Goal: Information Seeking & Learning: Understand process/instructions

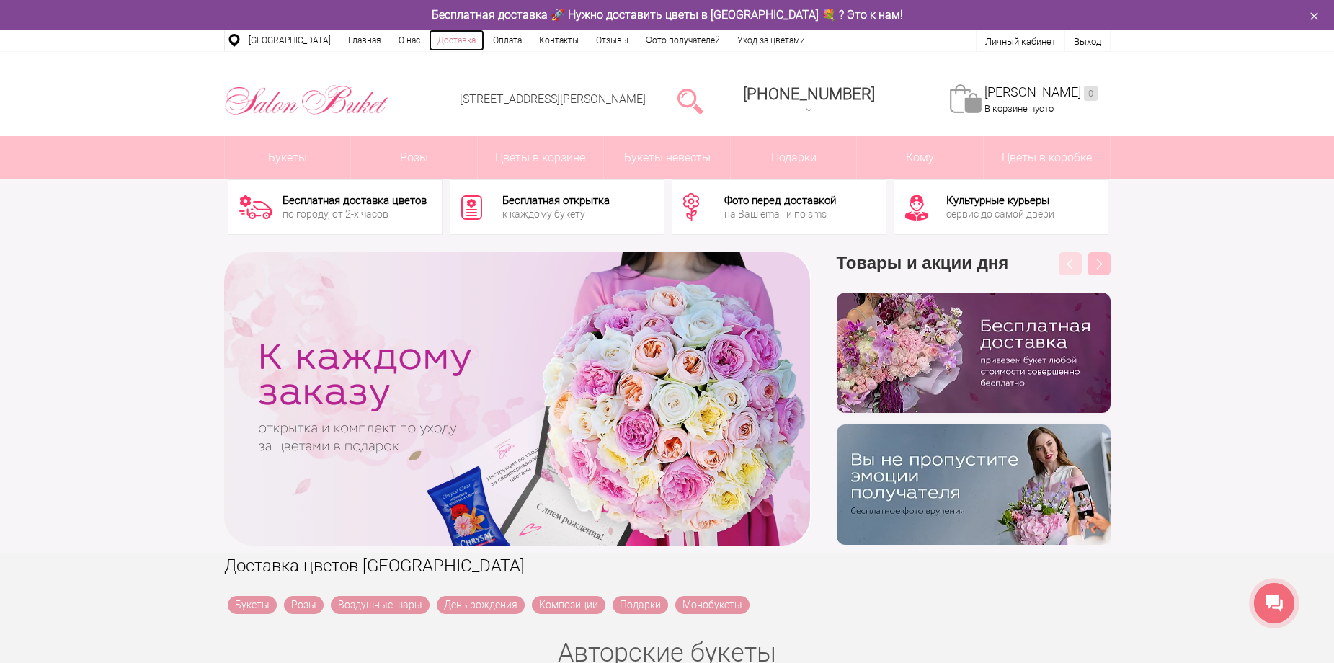
click at [443, 38] on link "Доставка" at bounding box center [456, 41] width 55 height 22
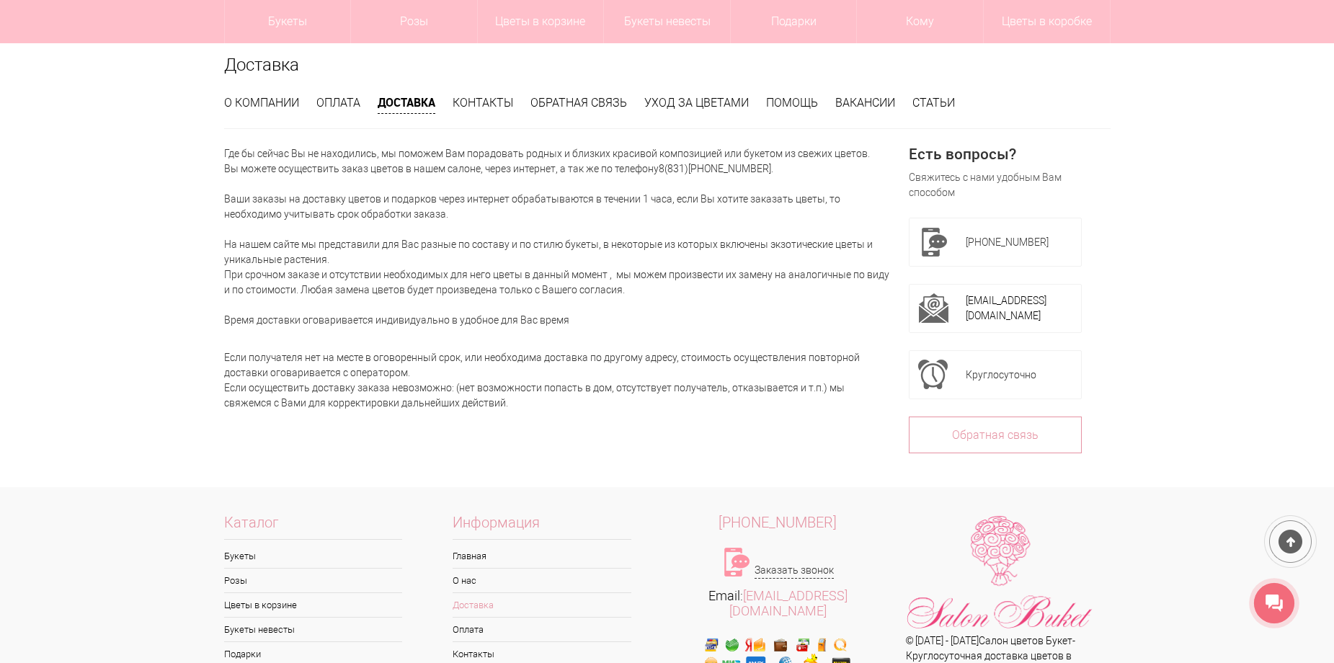
scroll to position [274, 0]
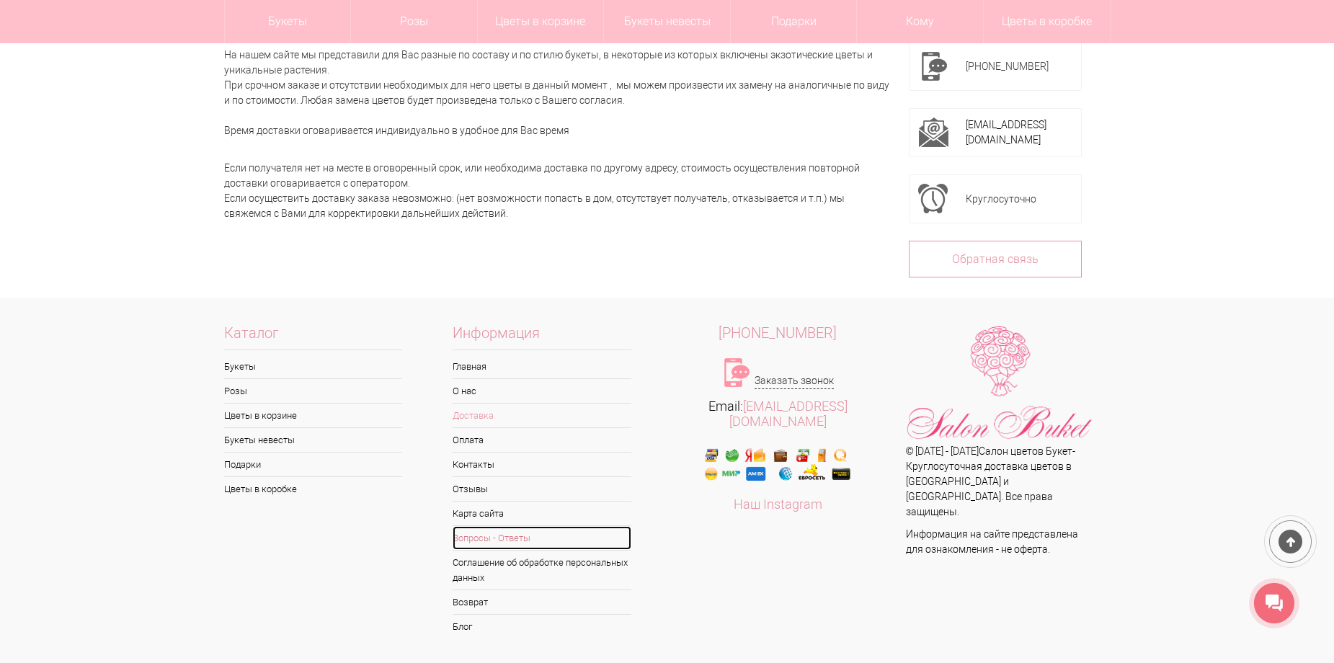
click at [519, 538] on link "Вопросы - Ответы" at bounding box center [541, 538] width 179 height 24
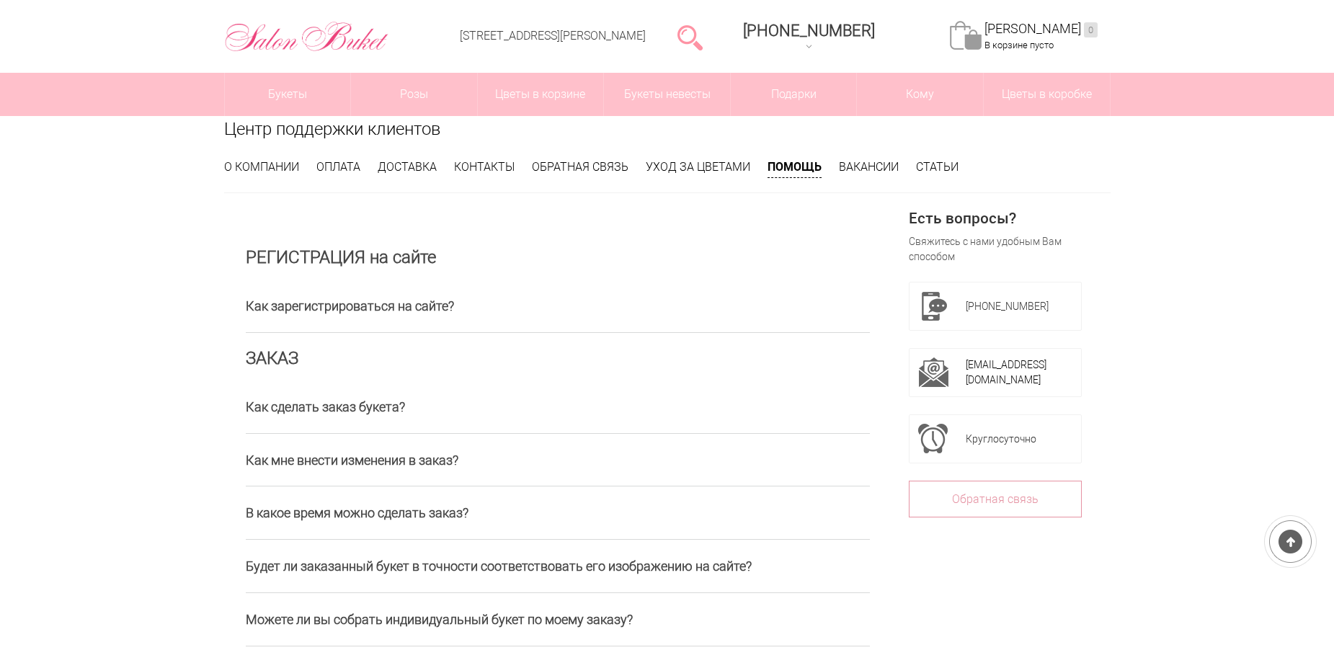
scroll to position [144, 0]
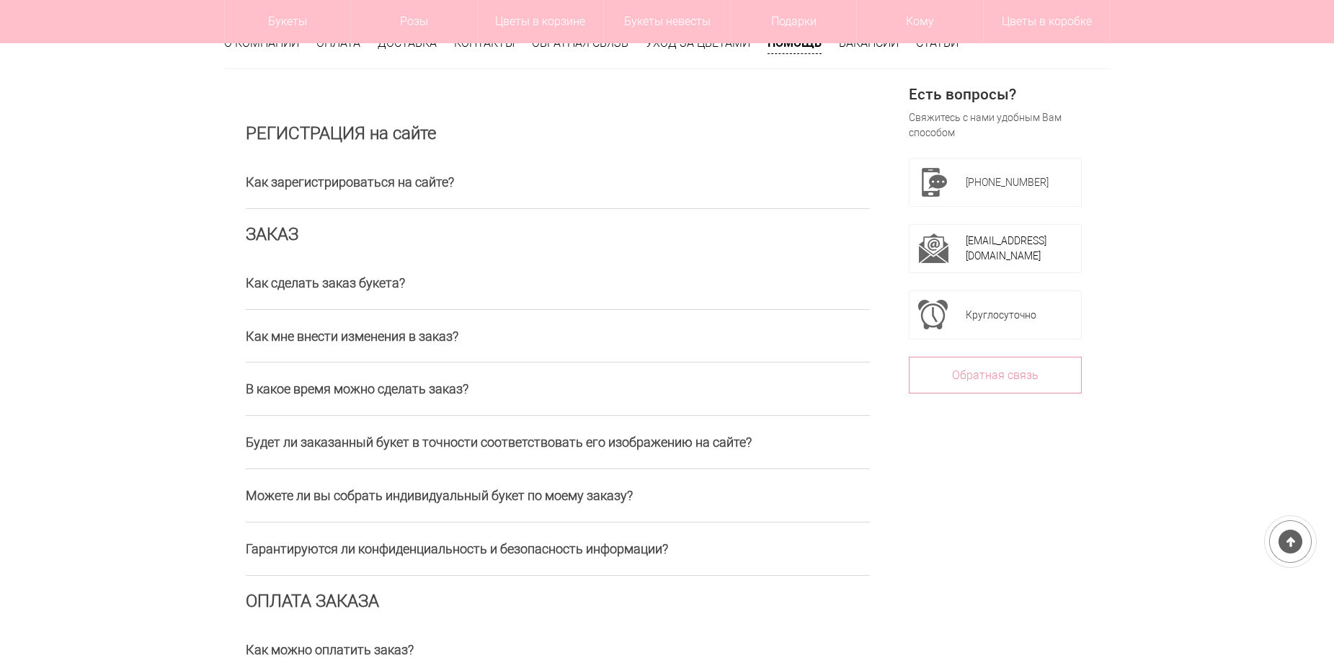
click at [380, 277] on h3 "Как сделать заказ букета?" at bounding box center [558, 282] width 624 height 53
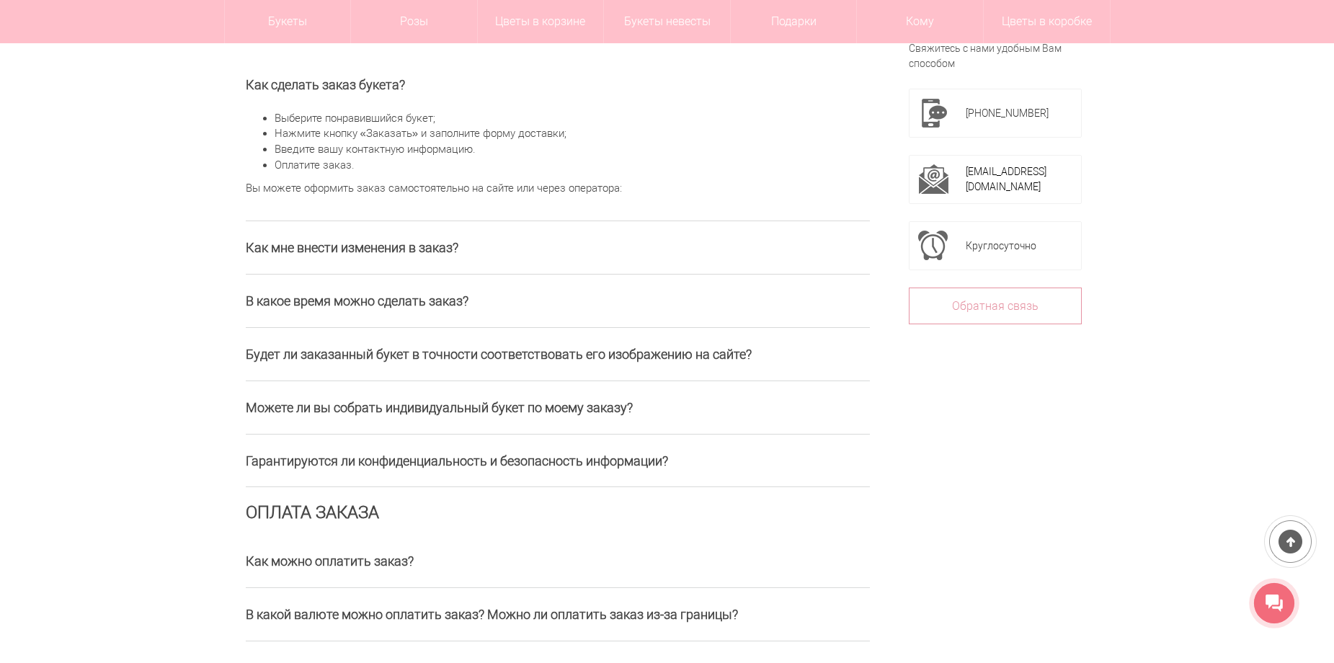
scroll to position [360, 0]
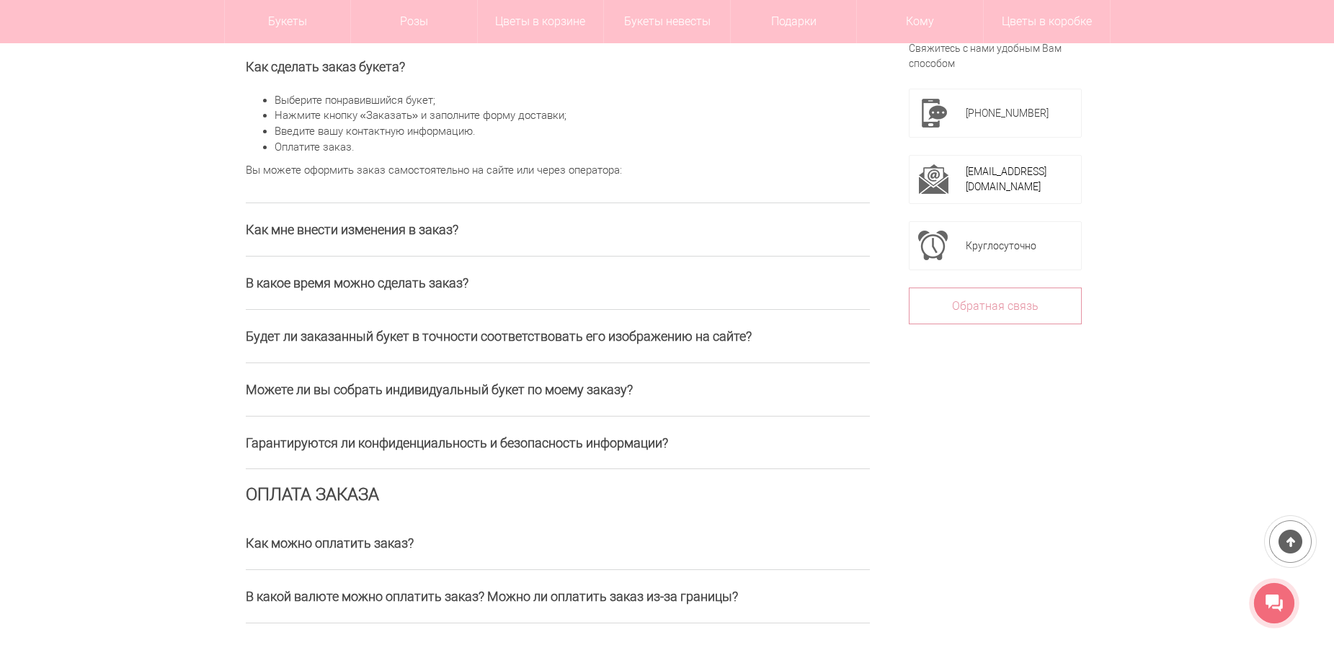
click at [491, 334] on h3 "Будет ли заказанный букет в точности соответствовать его изображению на сайте?" at bounding box center [558, 336] width 624 height 53
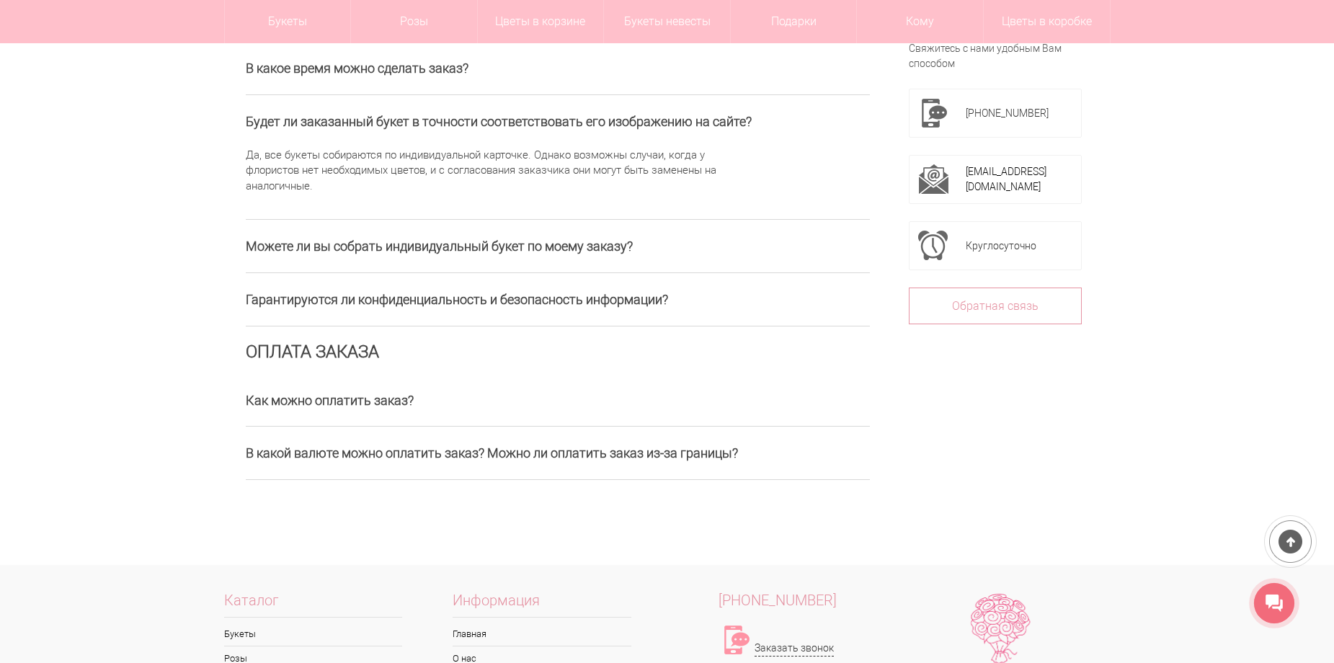
scroll to position [576, 0]
click at [506, 246] on h3 "Можете ли вы собрать индивидуальный букет по моему заказу?" at bounding box center [558, 244] width 624 height 53
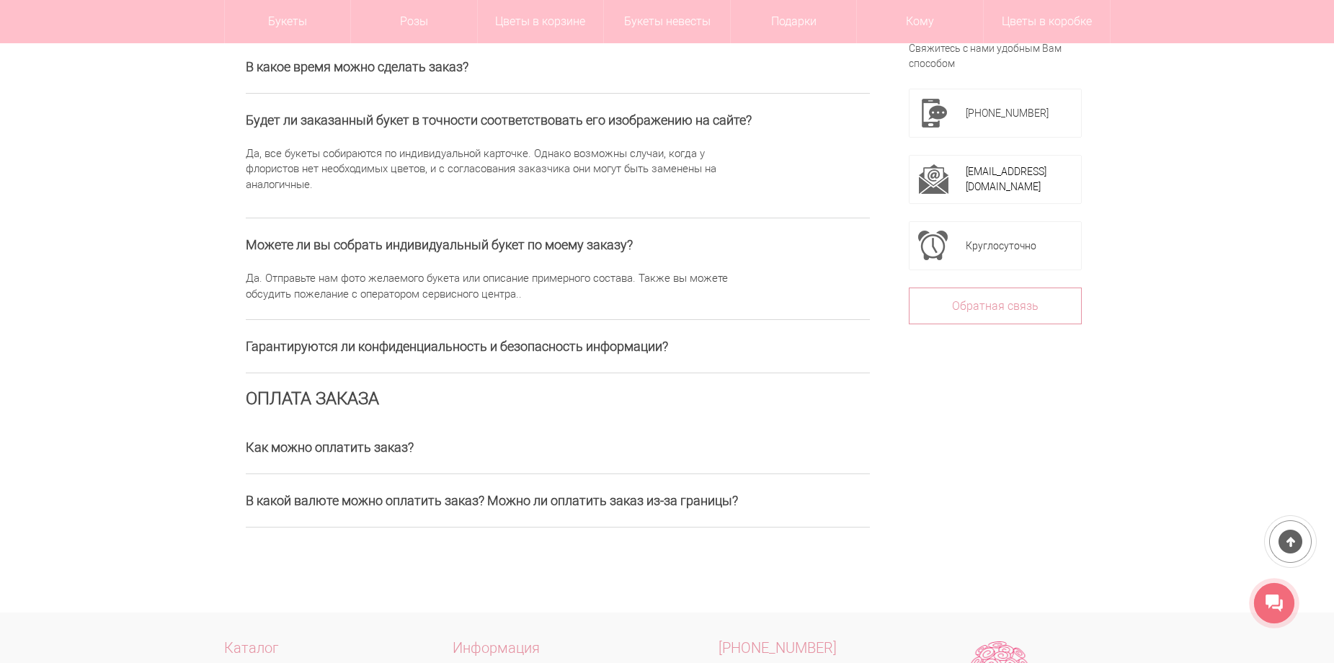
click at [399, 448] on h3 "Как можно оплатить заказ?" at bounding box center [558, 447] width 624 height 53
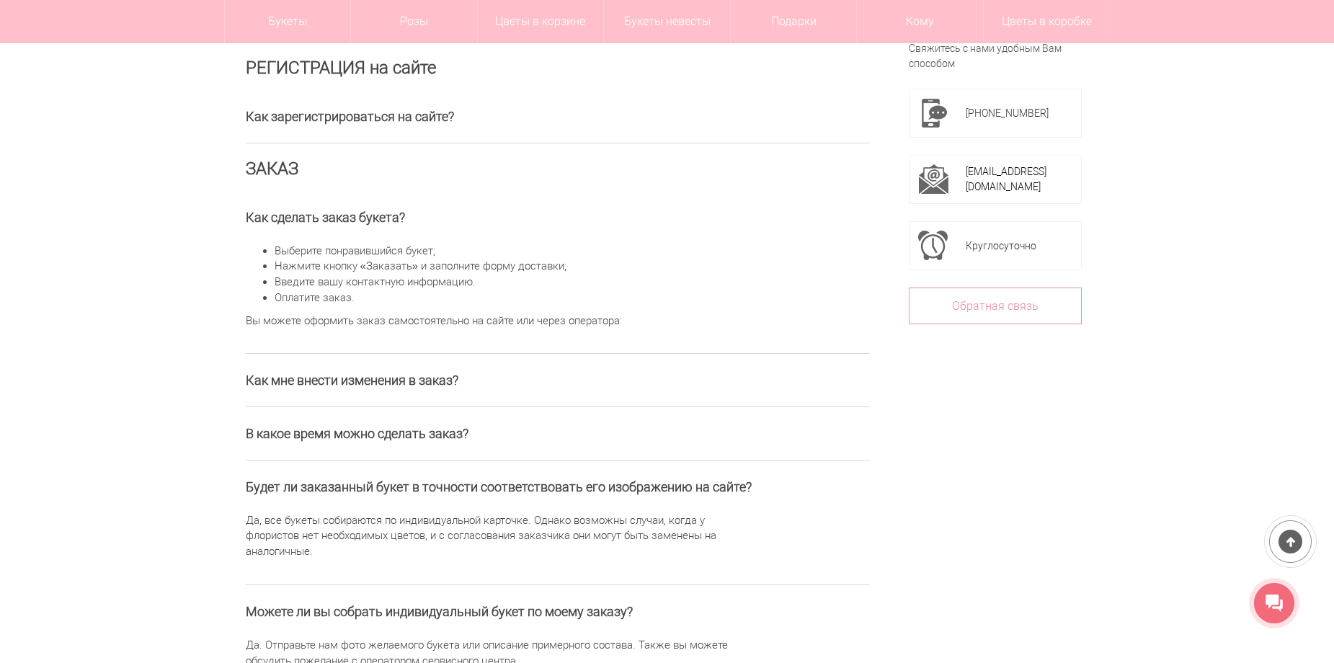
scroll to position [0, 0]
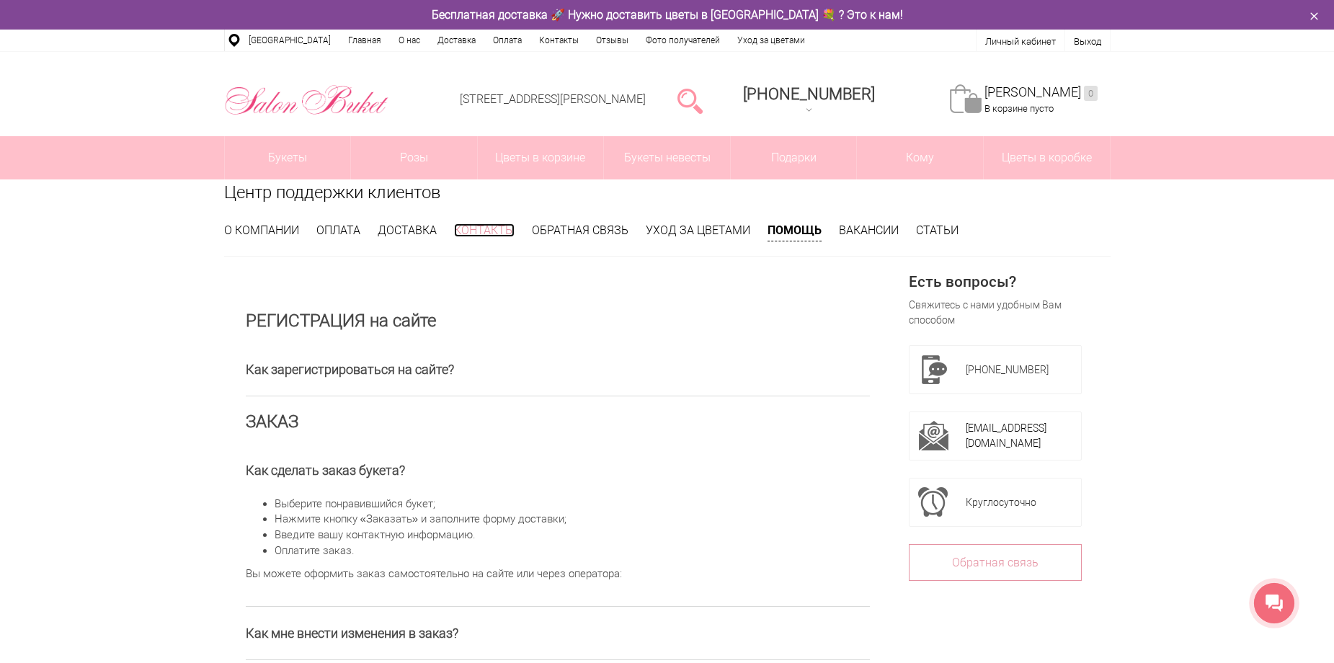
click at [490, 227] on link "Контакты" at bounding box center [484, 230] width 61 height 14
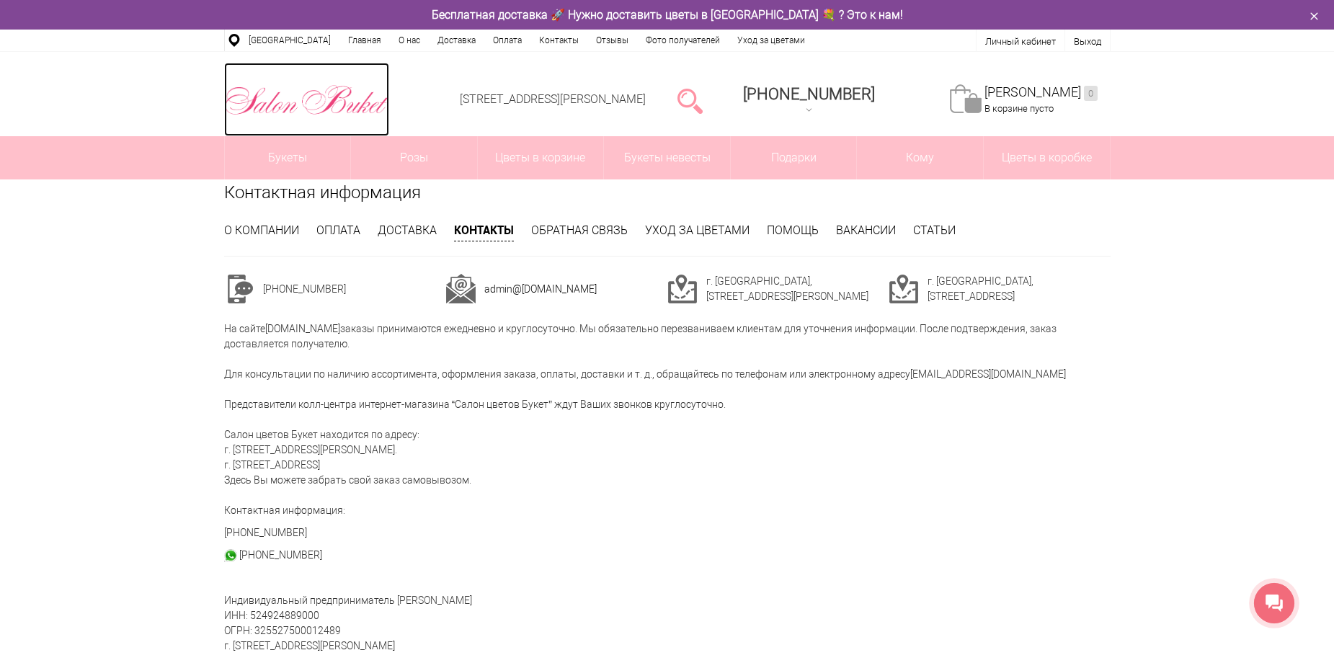
click at [300, 107] on img at bounding box center [306, 99] width 165 height 37
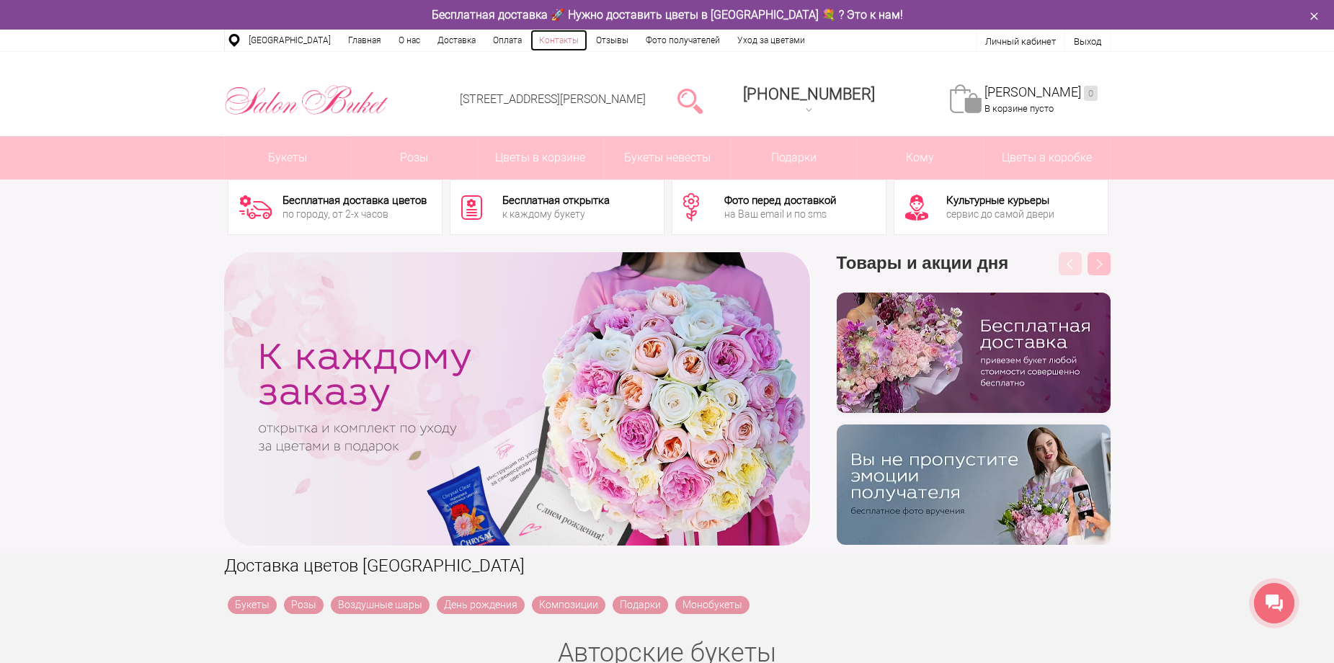
click at [549, 35] on link "Контакты" at bounding box center [558, 41] width 57 height 22
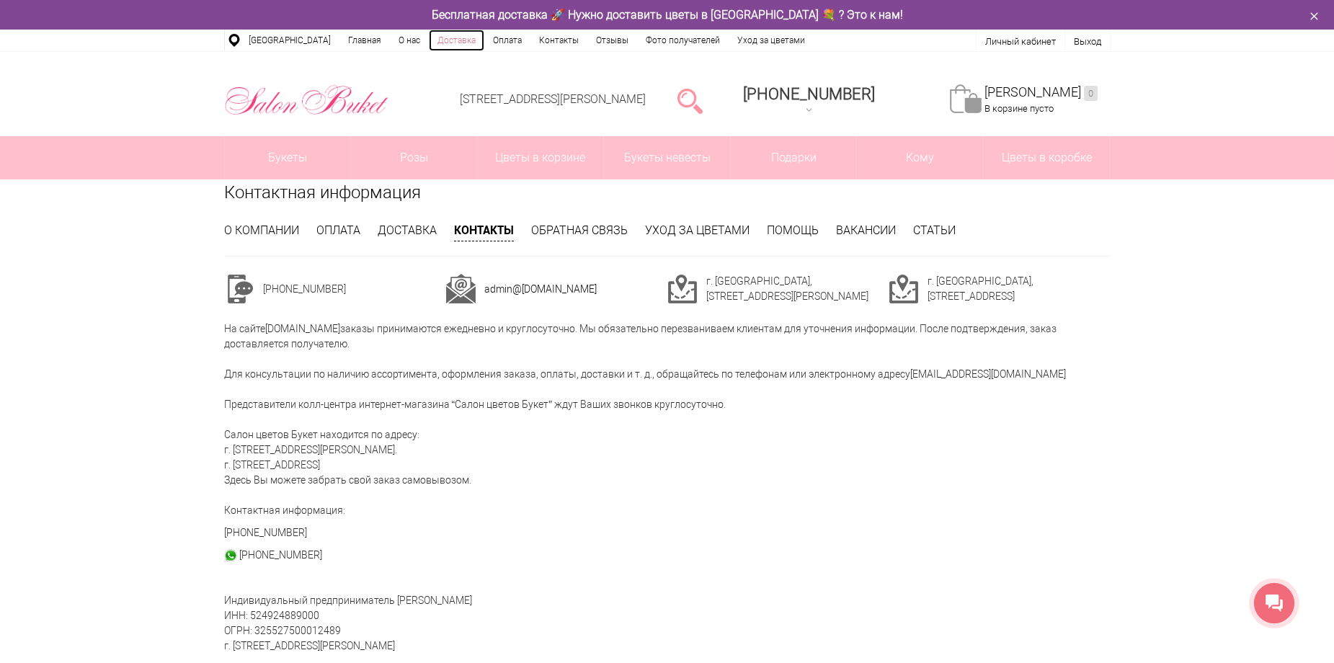
click at [451, 39] on link "Доставка" at bounding box center [456, 41] width 55 height 22
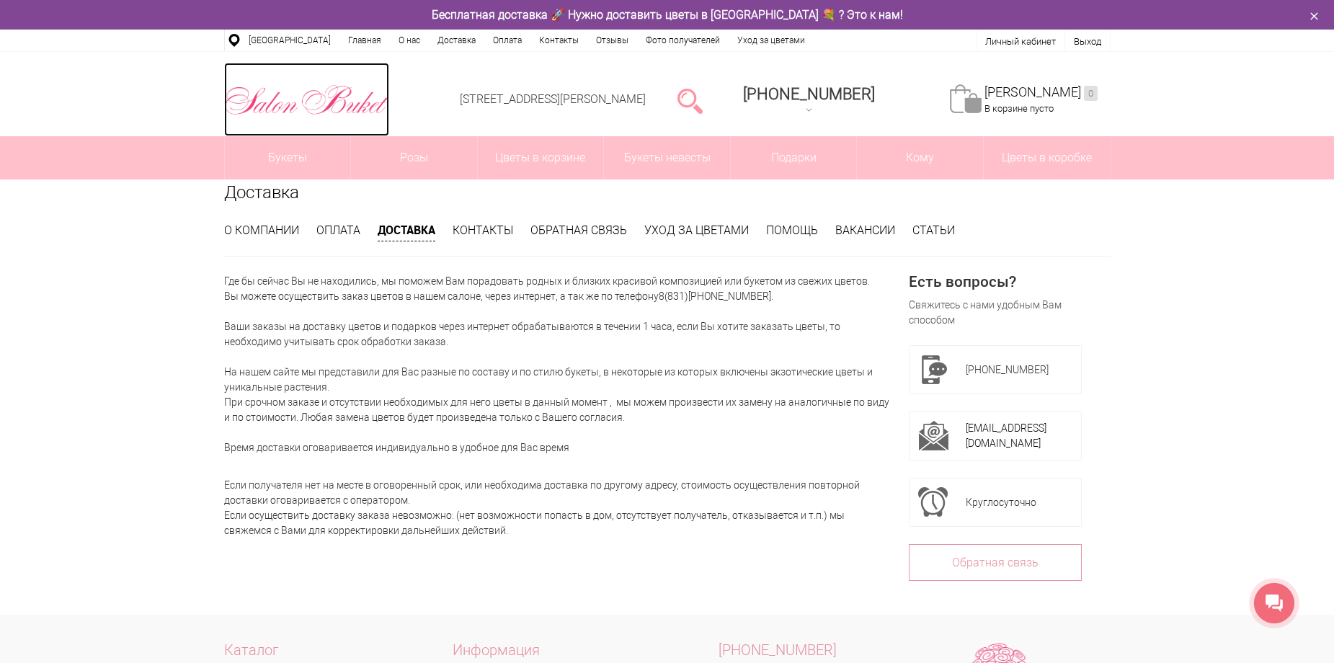
click at [333, 109] on img at bounding box center [306, 99] width 165 height 37
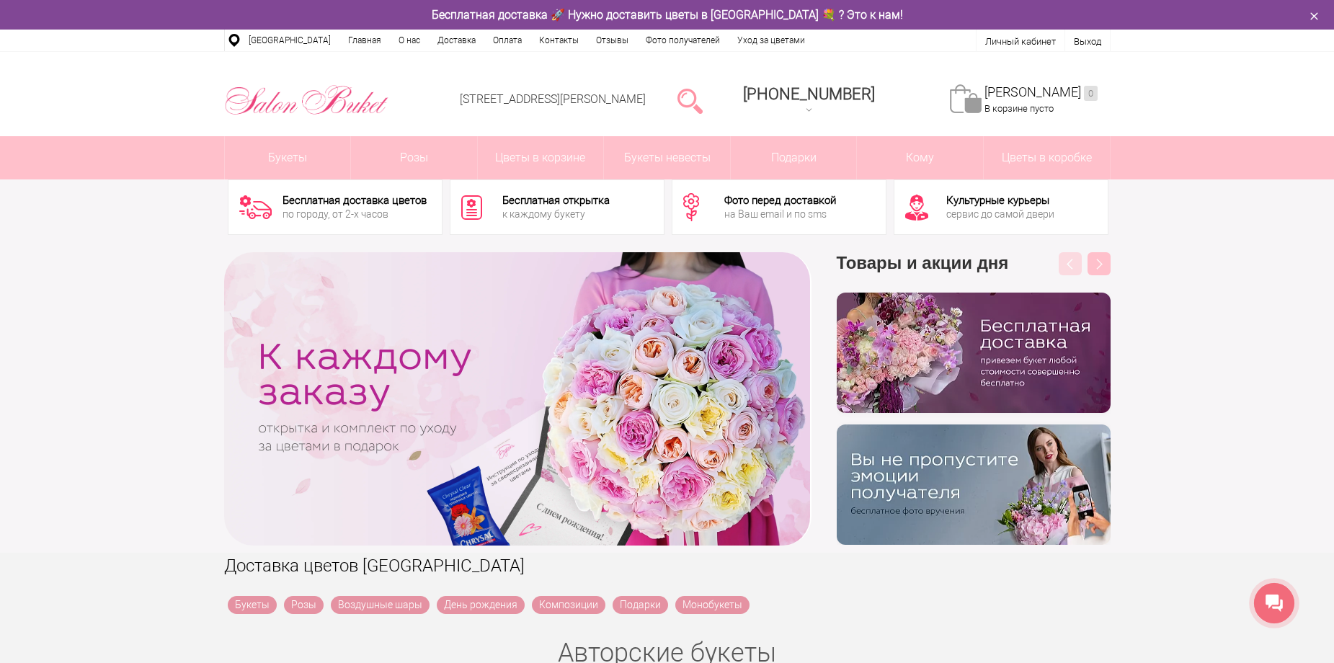
drag, startPoint x: 282, startPoint y: 198, endPoint x: 397, endPoint y: 217, distance: 116.1
click at [397, 217] on div "Бесплатная доставка цветов по городу, от 2-х часов" at bounding box center [354, 207] width 144 height 32
click at [461, 40] on link "Доставка" at bounding box center [456, 41] width 55 height 22
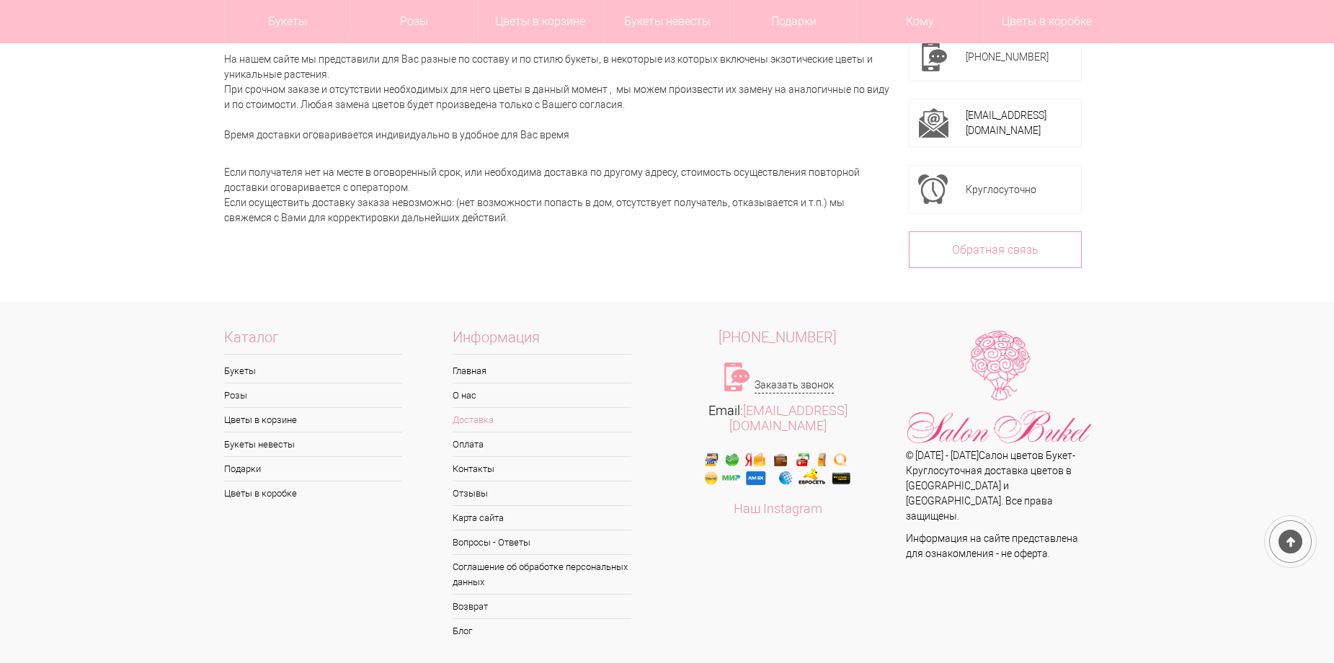
scroll to position [274, 0]
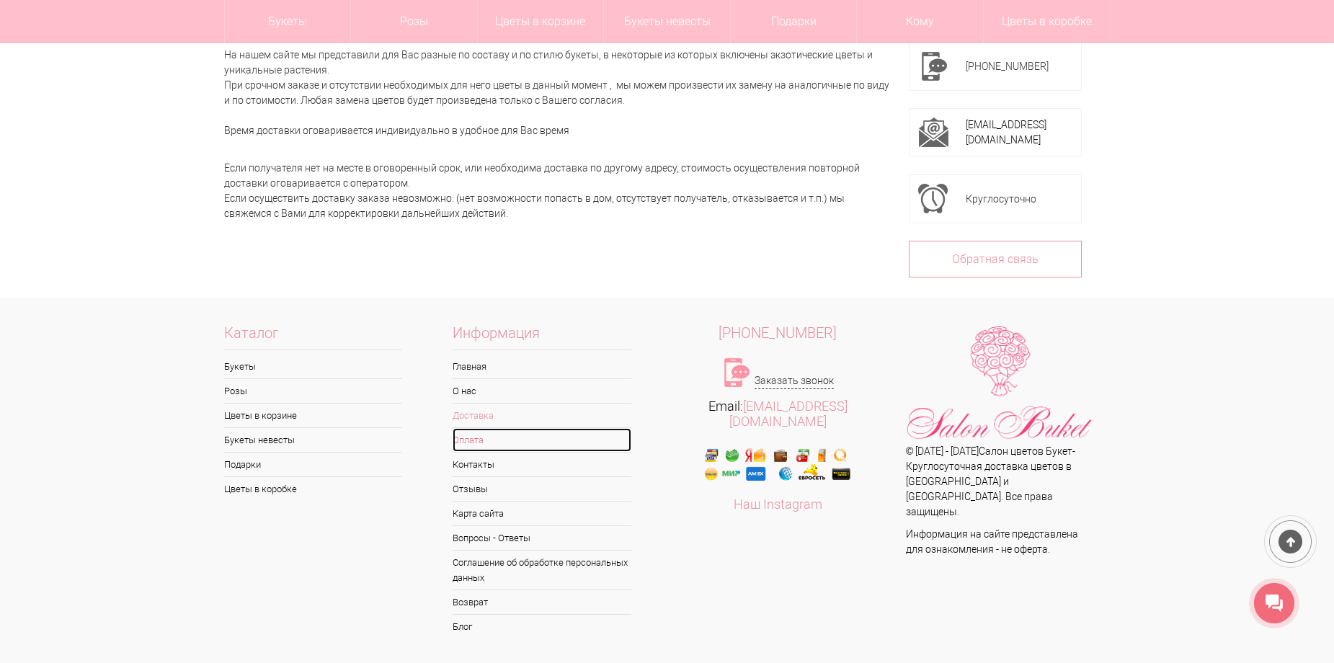
click at [475, 434] on link "Оплата" at bounding box center [541, 440] width 179 height 24
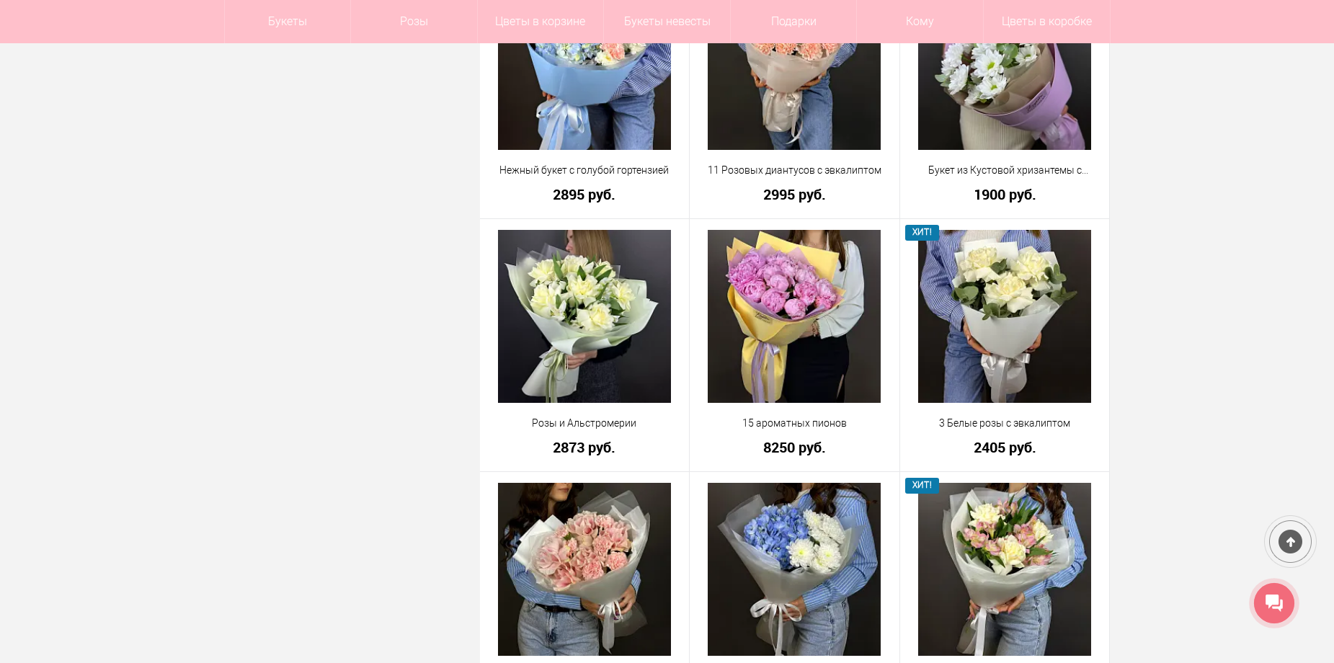
scroll to position [1513, 0]
